Goal: Information Seeking & Learning: Check status

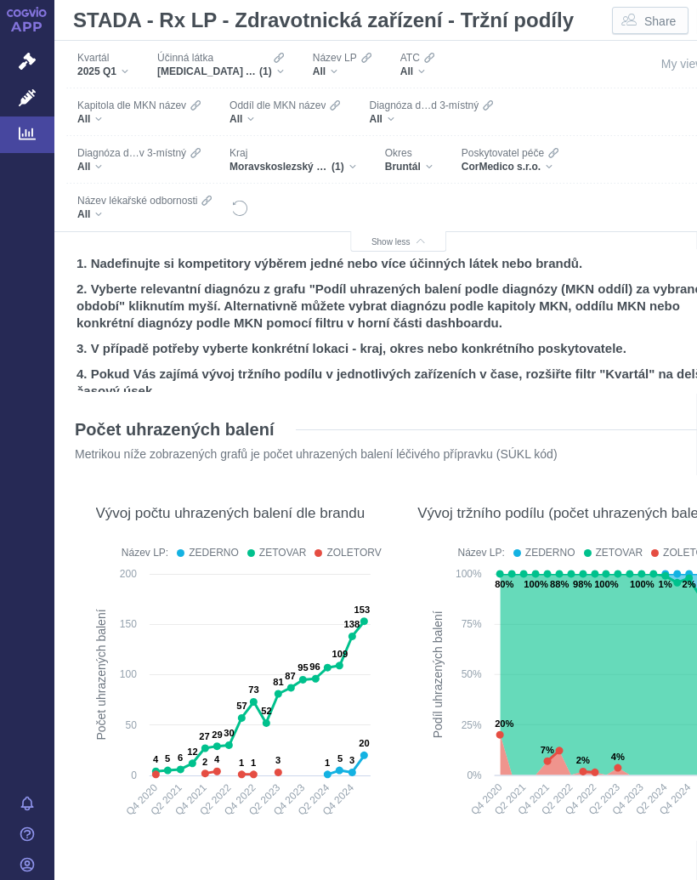
scroll to position [0, 1]
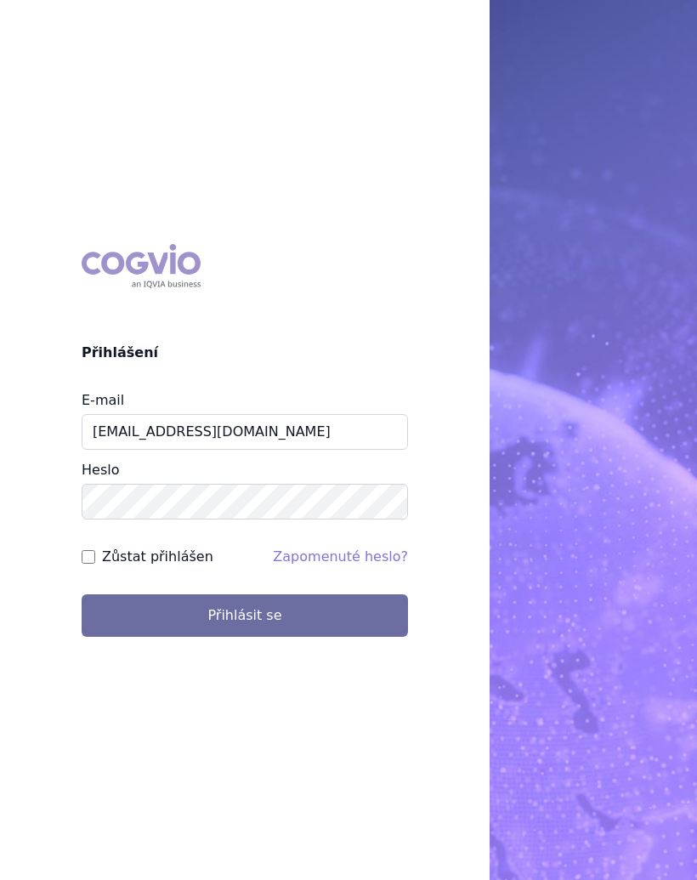
click at [236, 611] on button "Přihlásit se" at bounding box center [245, 615] width 326 height 42
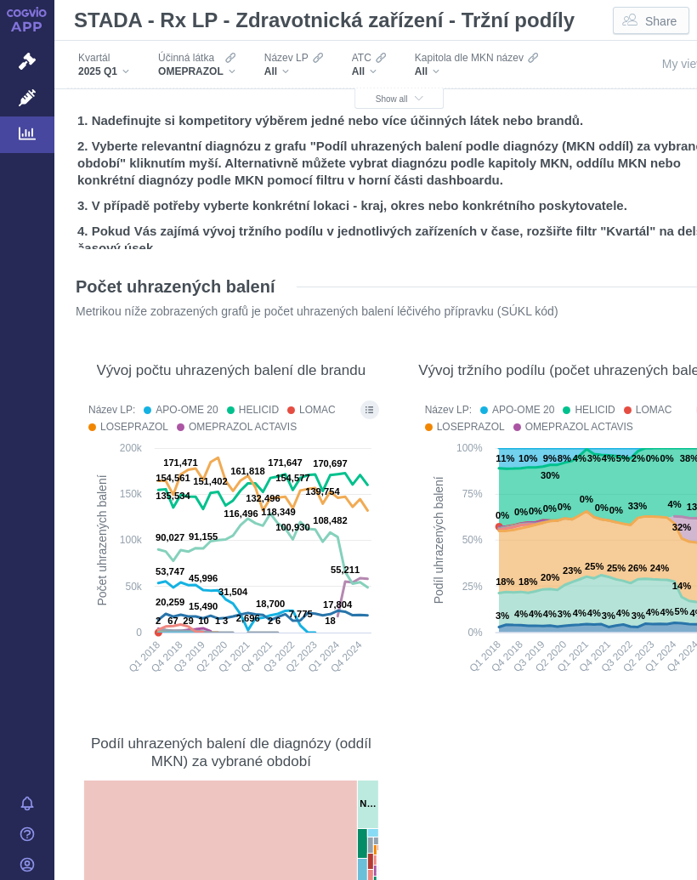
click at [394, 98] on span "Show all" at bounding box center [400, 98] width 48 height 9
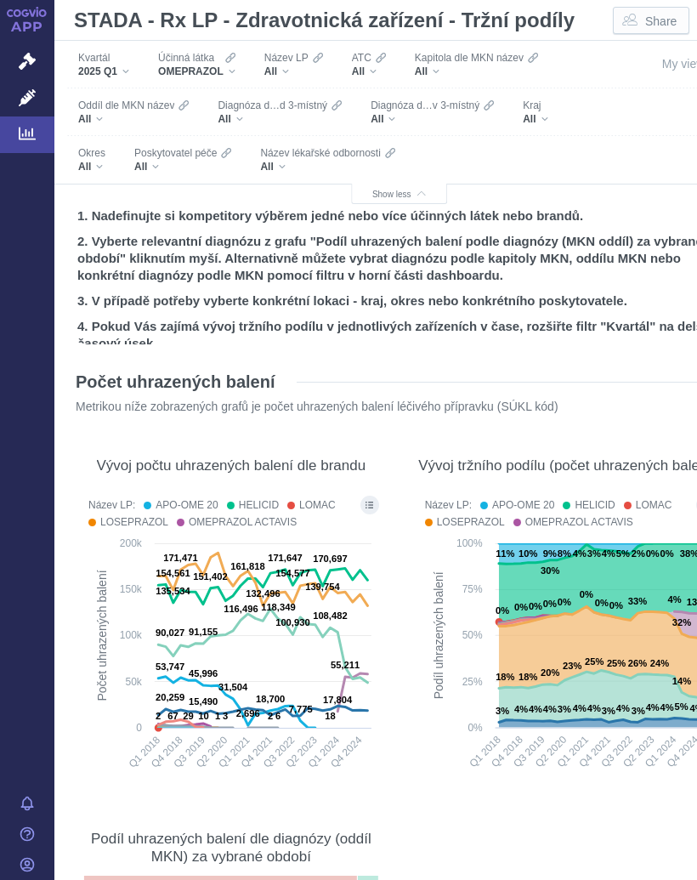
click at [234, 64] on icon "Filters" at bounding box center [230, 58] width 10 height 14
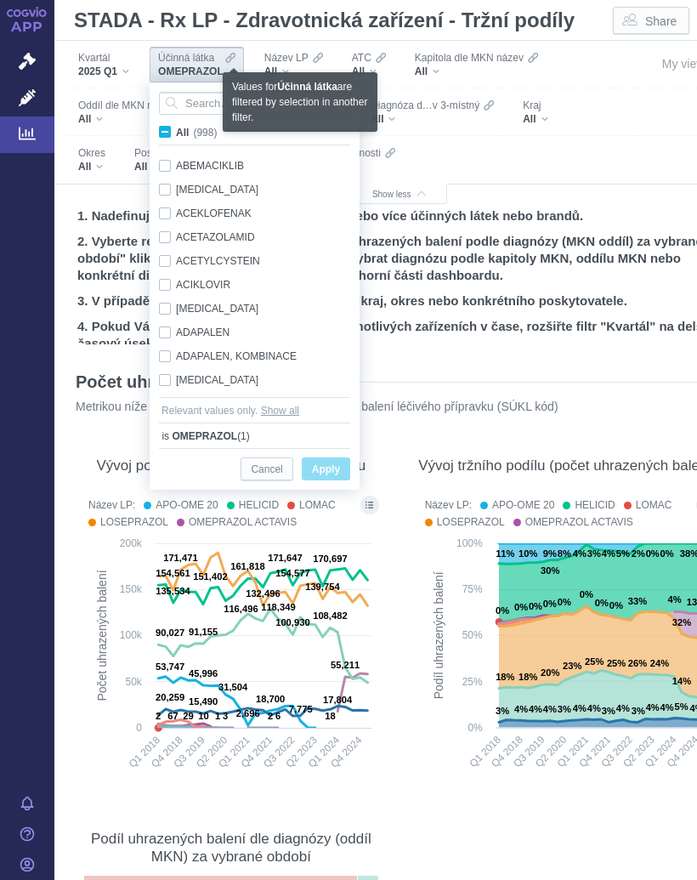
click at [170, 125] on label "All (998)" at bounding box center [190, 131] width 69 height 17
click at [176, 125] on input "All (998)" at bounding box center [181, 128] width 11 height 11
checkbox input "true"
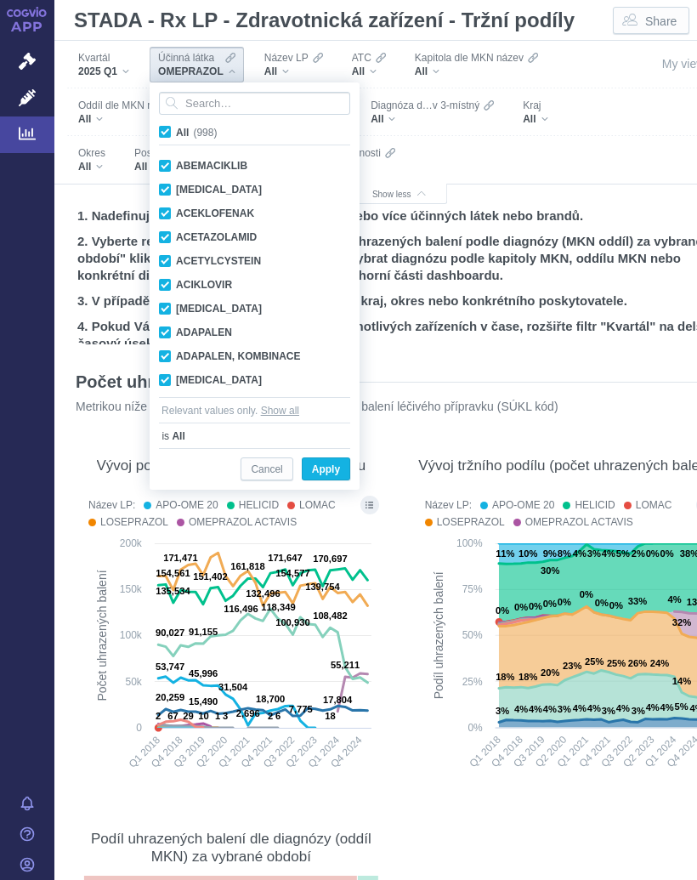
checkbox input "true"
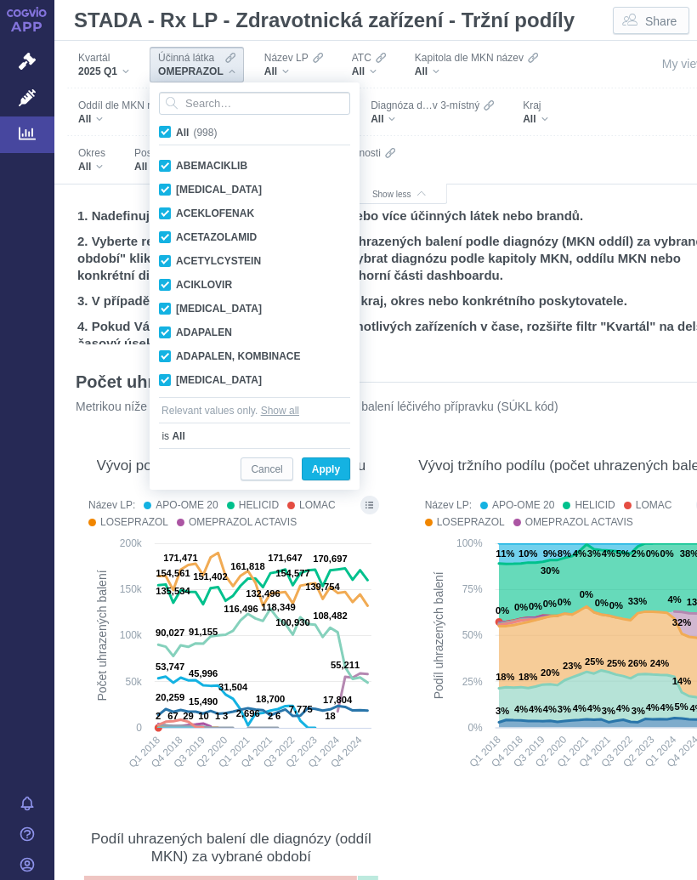
checkbox input "true"
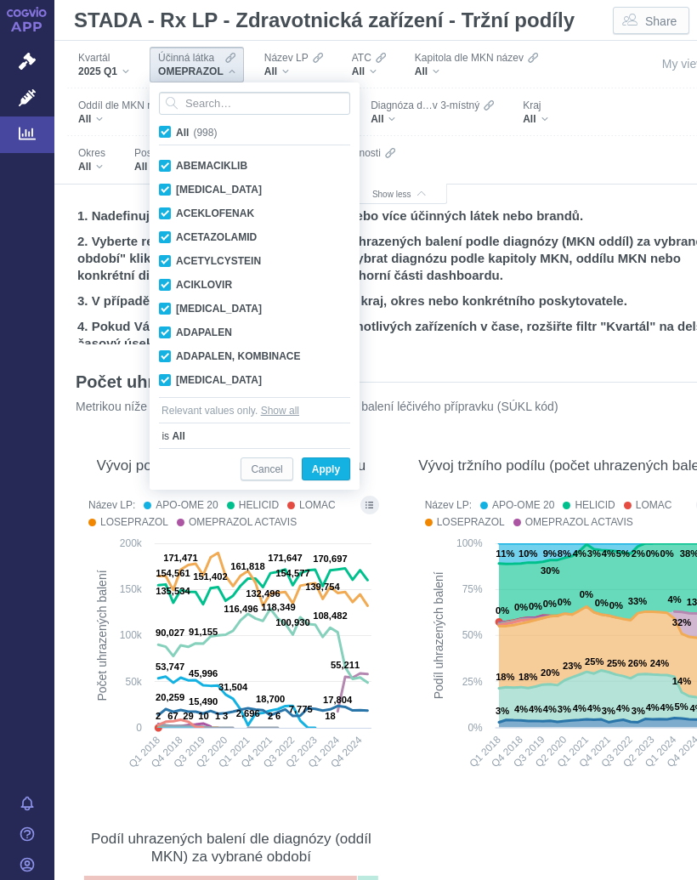
checkbox input "true"
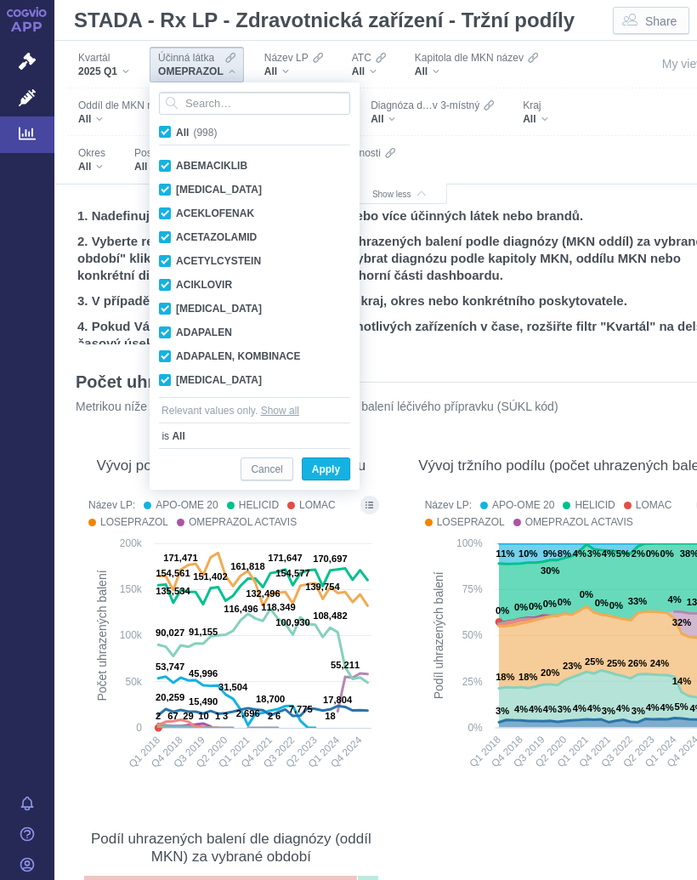
click at [176, 129] on span "All (998)" at bounding box center [196, 133] width 41 height 12
click at [176, 129] on input "All (998)" at bounding box center [181, 128] width 11 height 11
checkbox input "false"
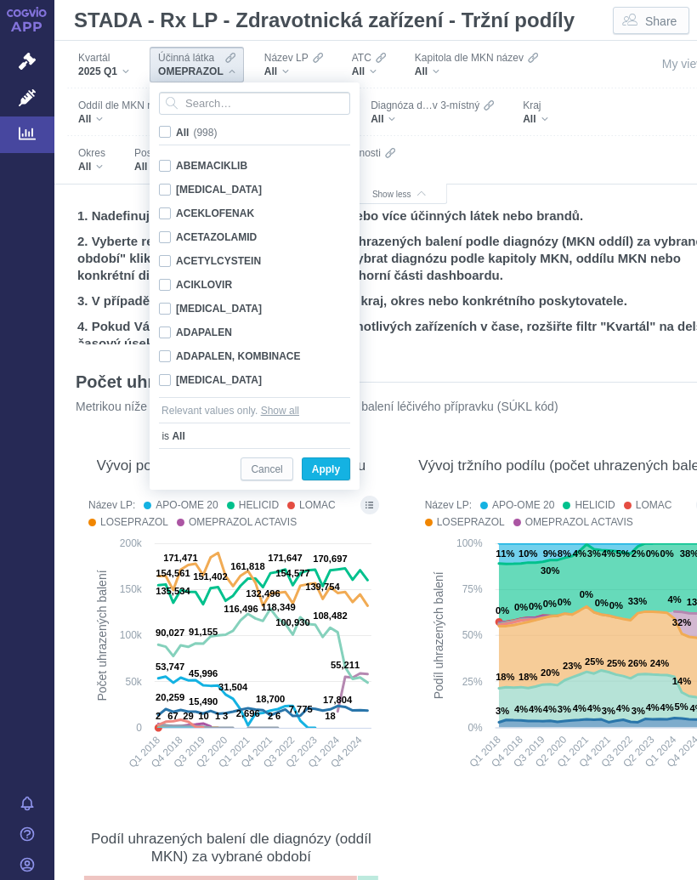
checkbox input "false"
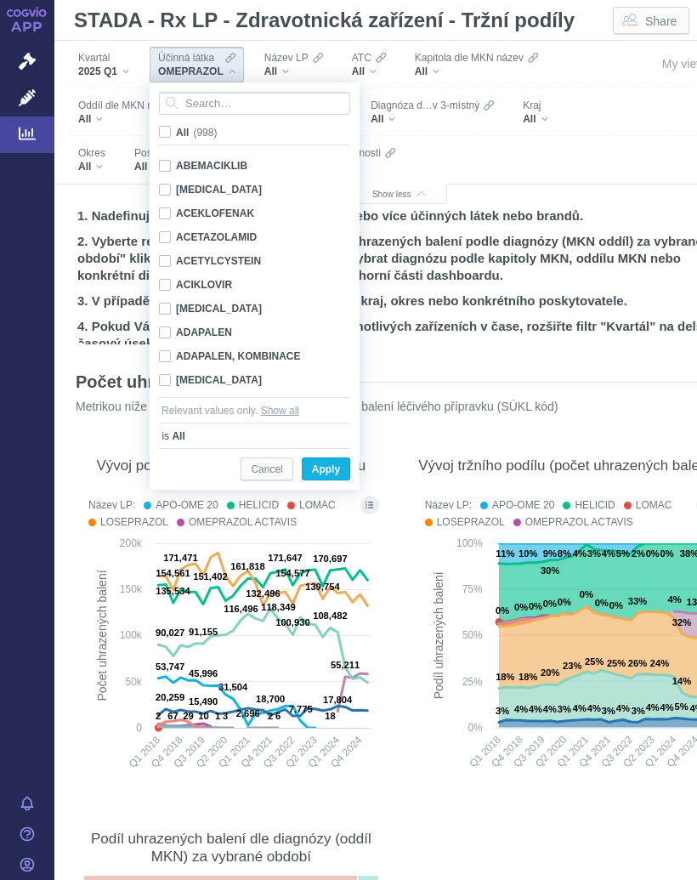
checkbox input "false"
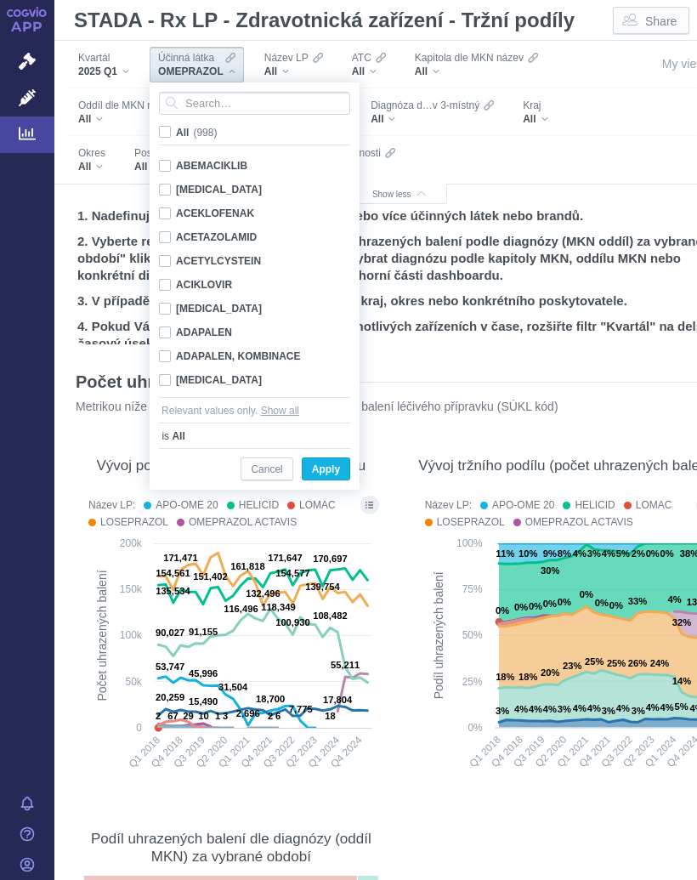
checkbox input "false"
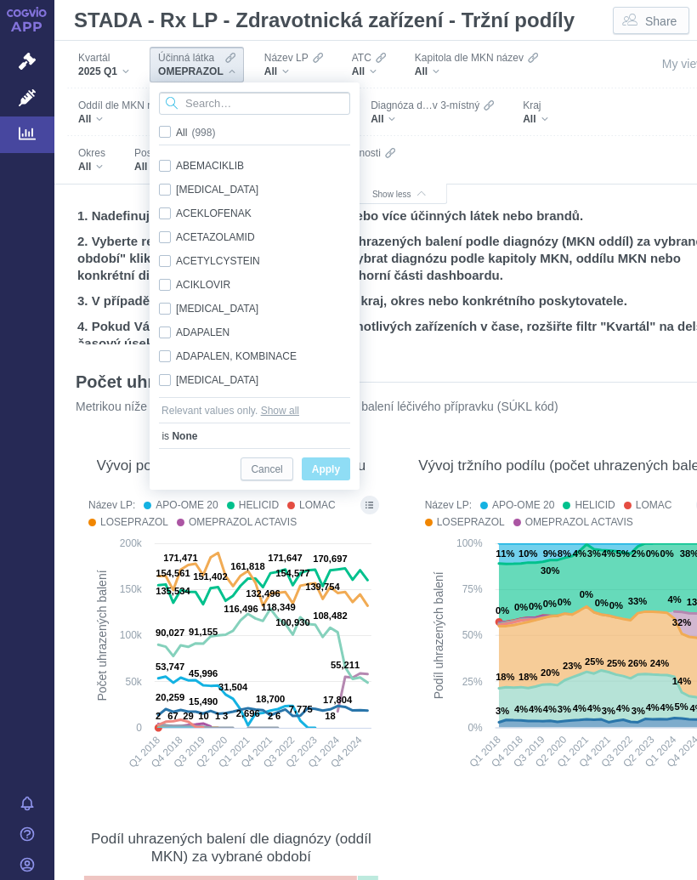
click at [223, 96] on input "Search attribute values" at bounding box center [254, 103] width 191 height 23
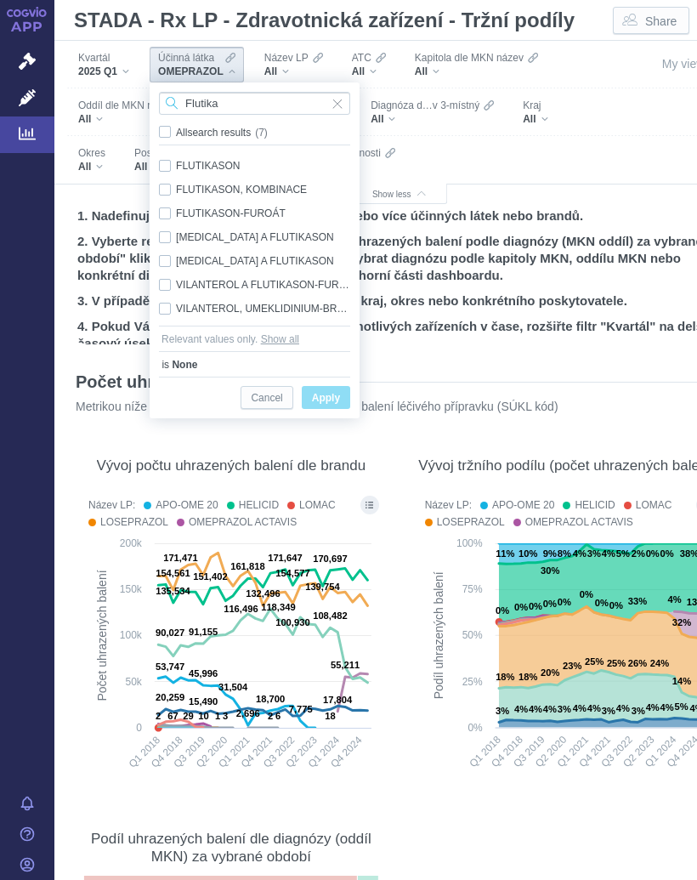
type input "Flutika"
click at [271, 188] on div "FLUTIKASON, KOMBINACE Only" at bounding box center [254, 190] width 208 height 24
checkbox input "true"
click at [0, 0] on span "Only" at bounding box center [0, 0] width 0 height 0
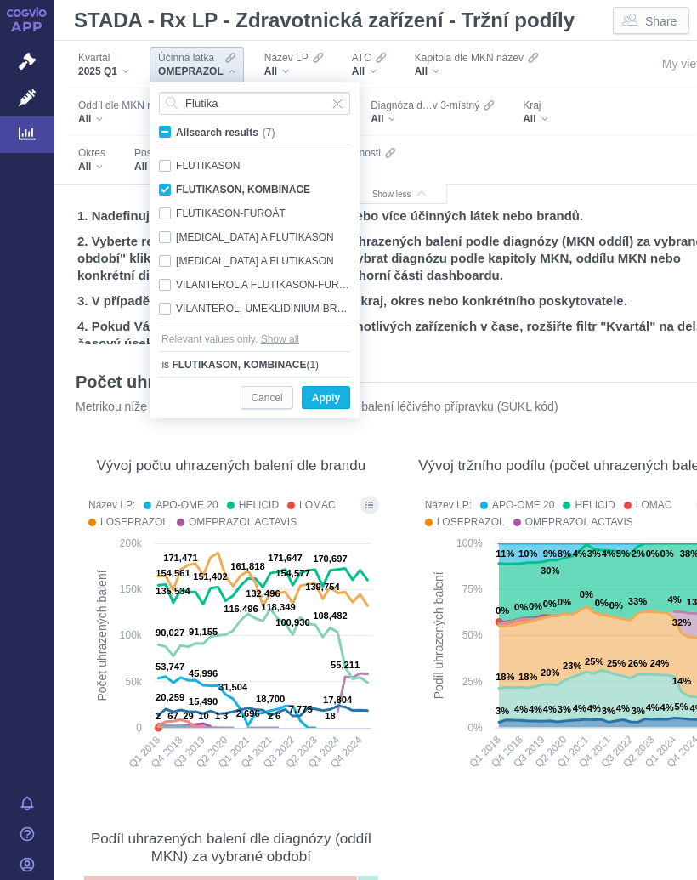
click at [329, 394] on span "Apply" at bounding box center [326, 398] width 28 height 21
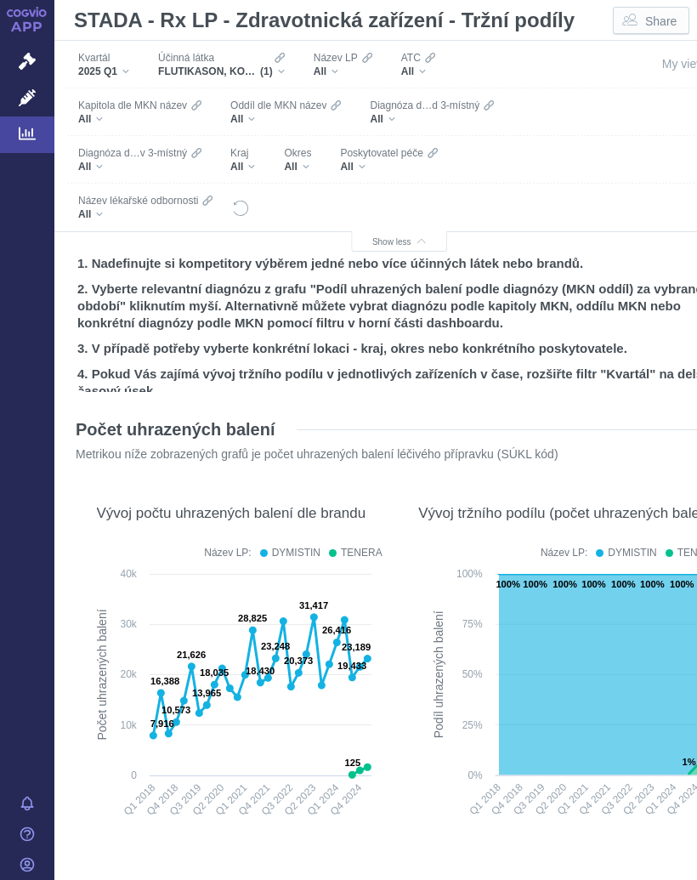
click at [247, 161] on div "All" at bounding box center [242, 167] width 25 height 14
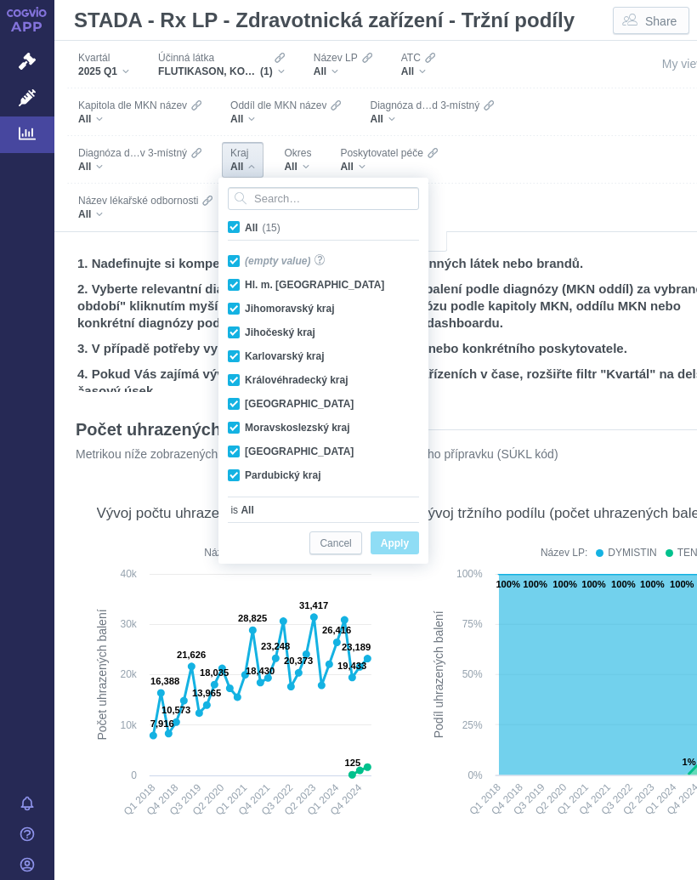
click at [245, 225] on span "All (15)" at bounding box center [263, 228] width 36 height 12
click at [245, 225] on input "All (15)" at bounding box center [250, 223] width 11 height 11
checkbox input "false"
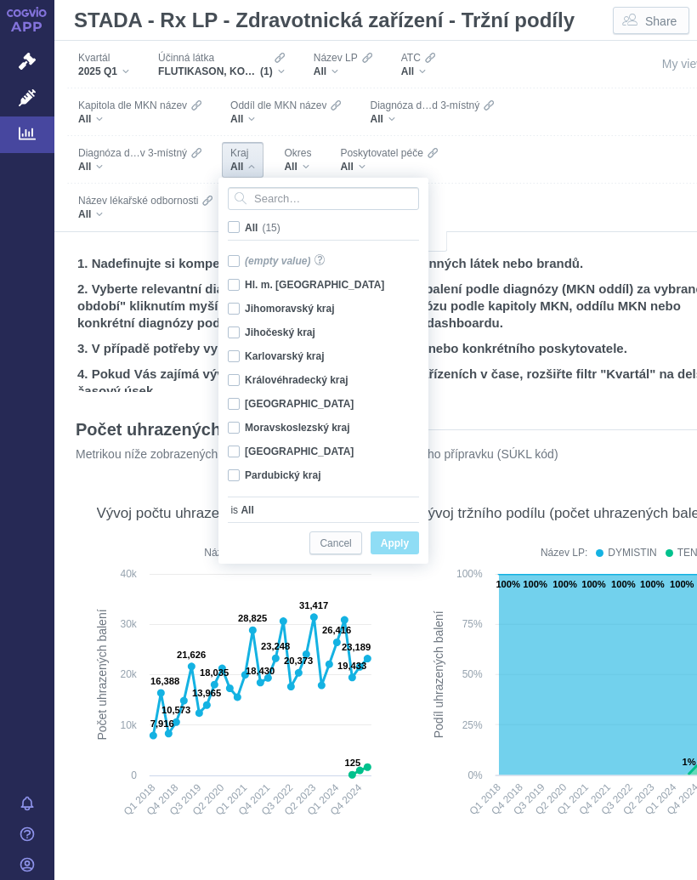
checkbox input "false"
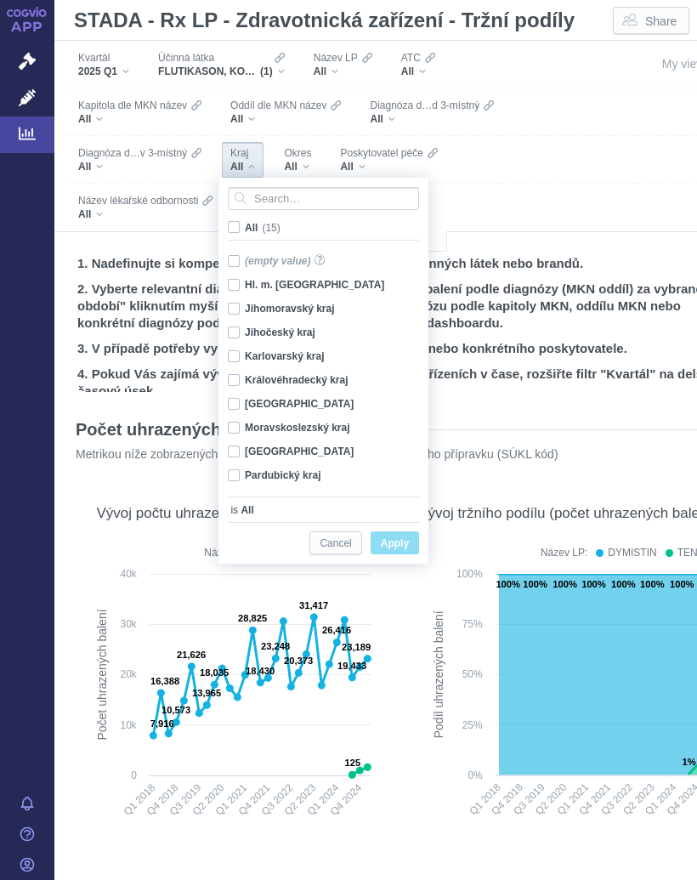
checkbox input "false"
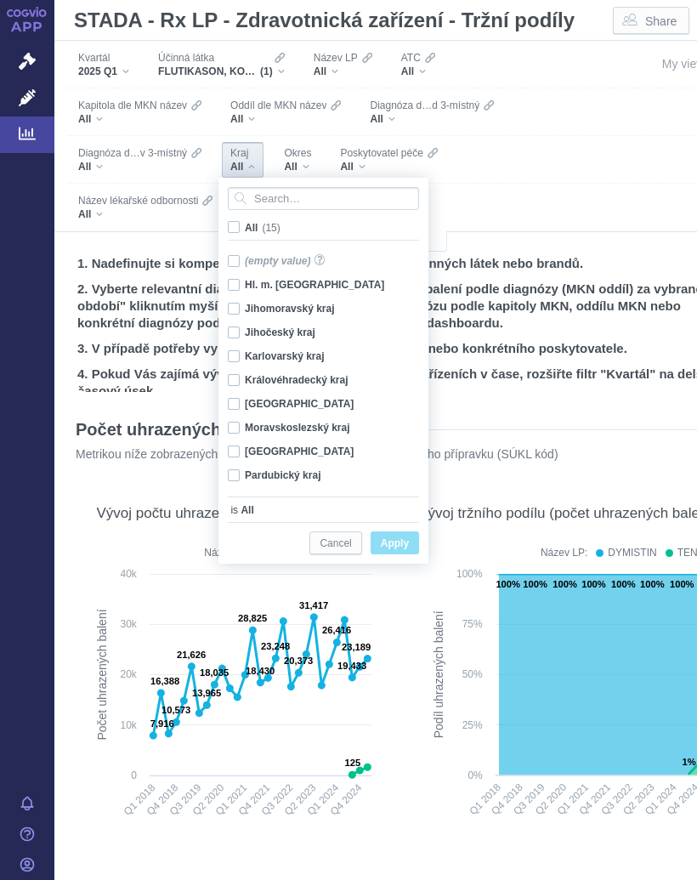
checkbox input "false"
click at [306, 420] on div "Moravskoslezský kraj Only" at bounding box center [325, 428] width 213 height 24
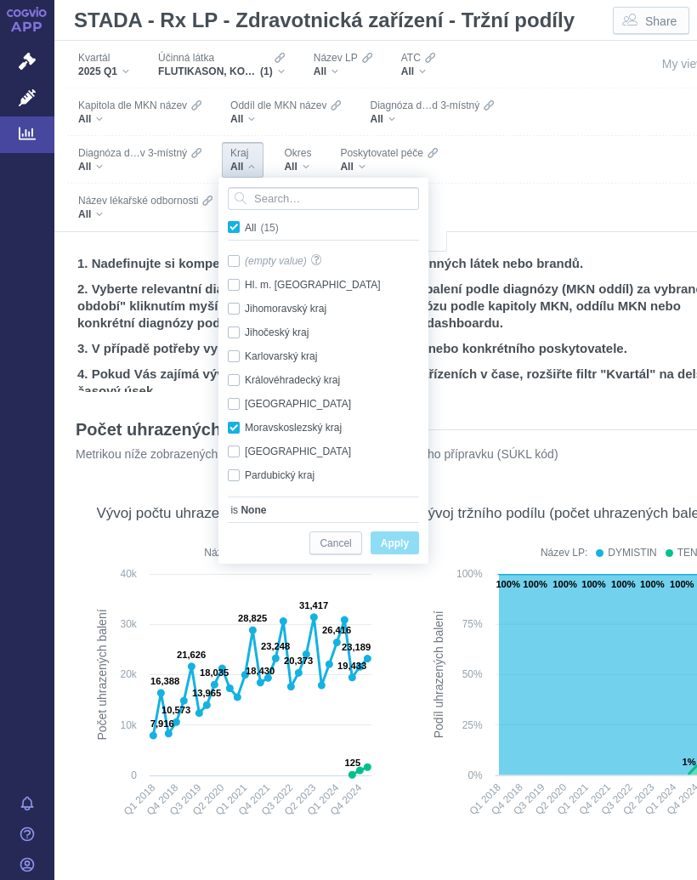
checkbox input "true"
click at [0, 0] on span "Only" at bounding box center [0, 0] width 0 height 0
click at [396, 539] on span "Apply" at bounding box center [395, 543] width 28 height 21
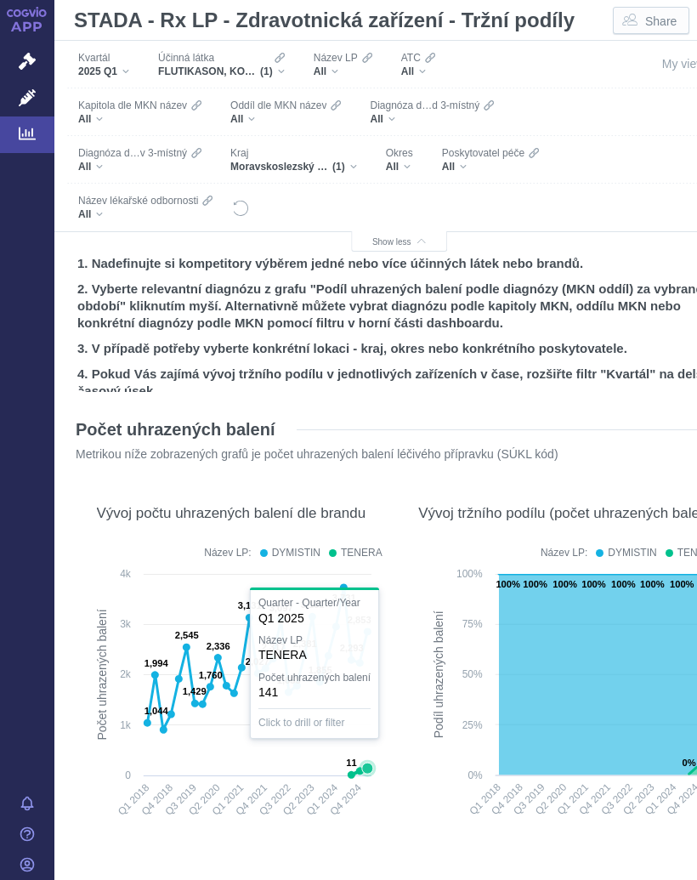
click at [362, 768] on icon at bounding box center [367, 767] width 11 height 11
click at [427, 784] on rect at bounding box center [567, 698] width 297 height 267
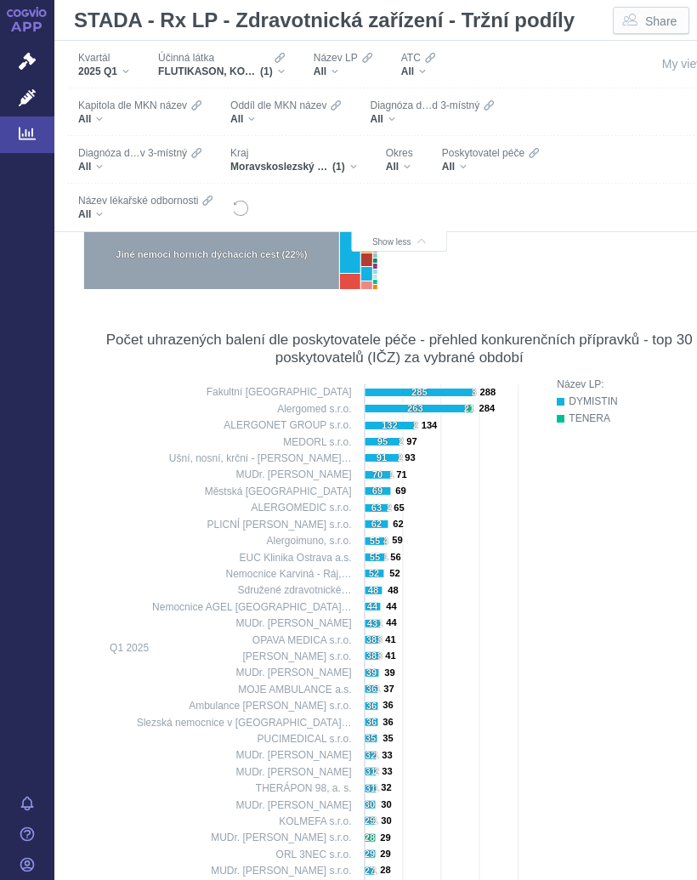
scroll to position [910, 0]
